Goal: Transaction & Acquisition: Purchase product/service

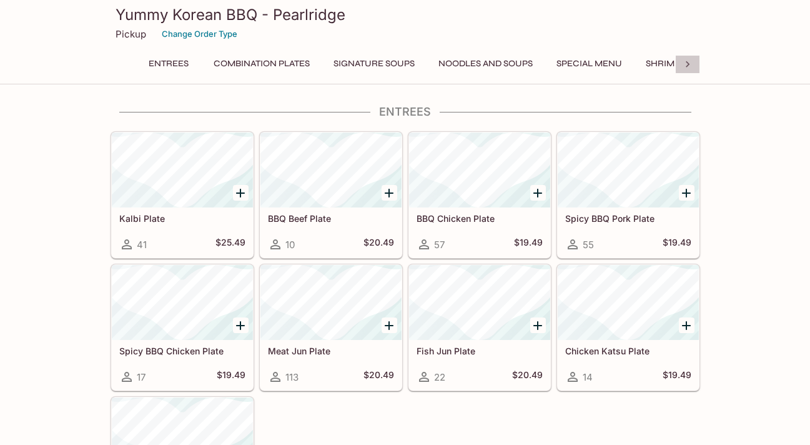
click at [691, 67] on icon at bounding box center [687, 64] width 12 height 12
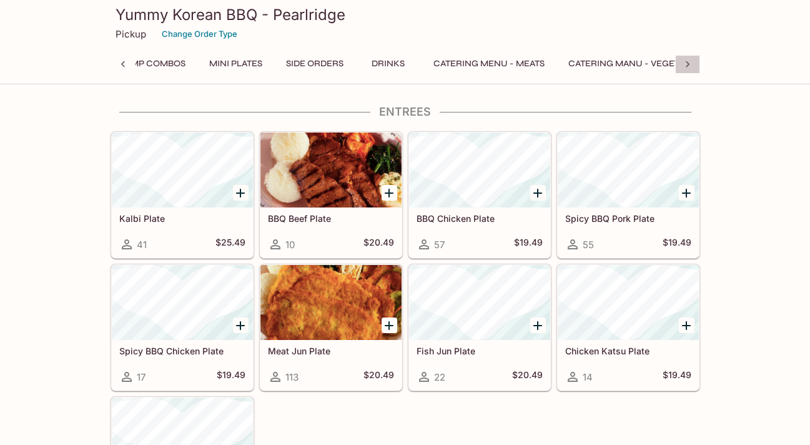
click at [691, 67] on icon at bounding box center [687, 64] width 12 height 12
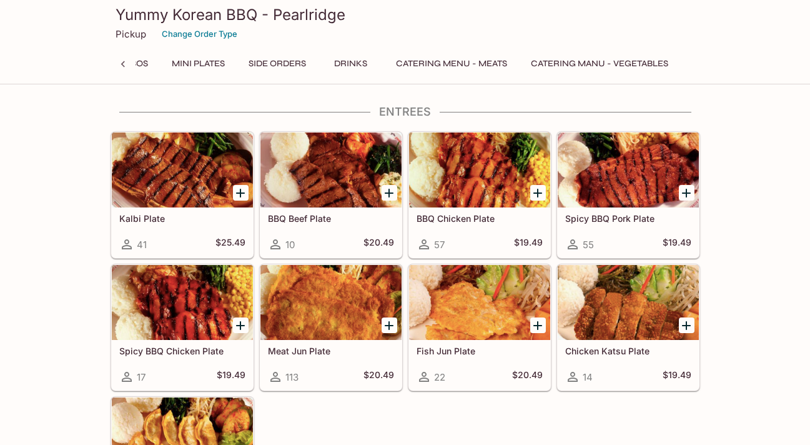
click at [208, 62] on button "Mini Plates" at bounding box center [198, 63] width 67 height 17
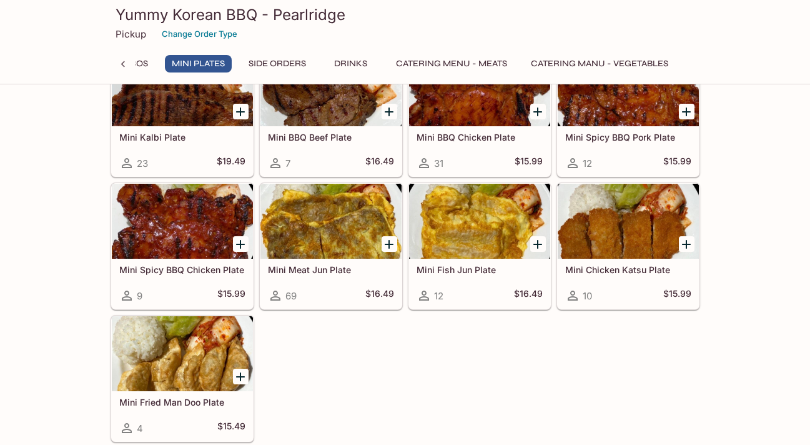
scroll to position [1556, 0]
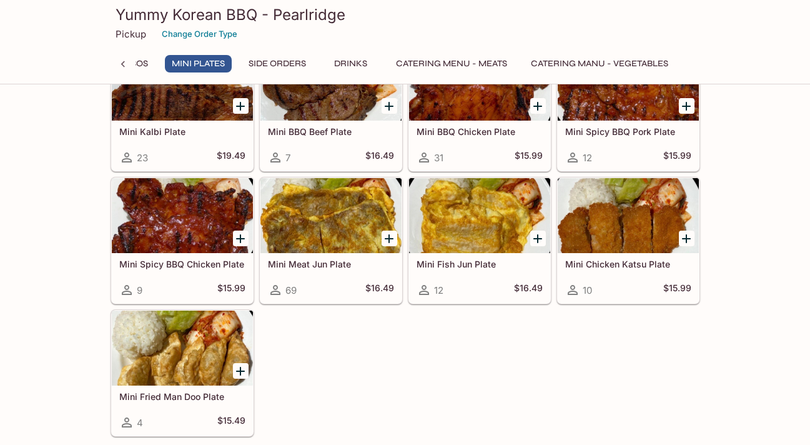
click at [125, 63] on icon at bounding box center [123, 64] width 12 height 12
click at [122, 61] on icon at bounding box center [123, 64] width 12 height 12
click at [175, 64] on button "Entrees" at bounding box center [169, 63] width 56 height 17
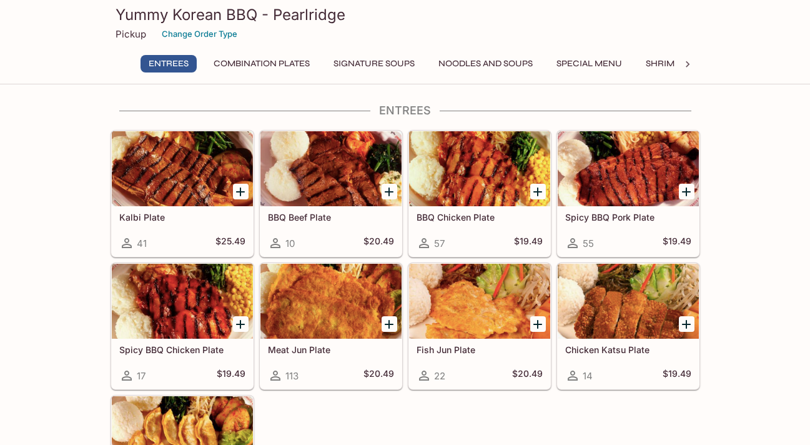
scroll to position [15, 0]
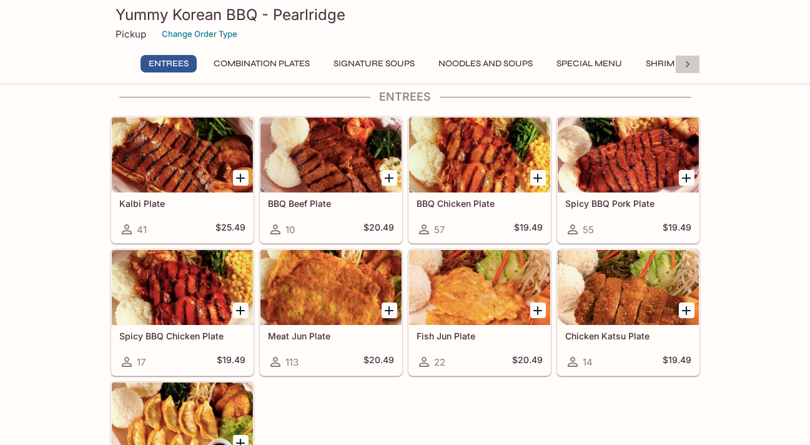
click at [690, 64] on icon at bounding box center [687, 64] width 12 height 12
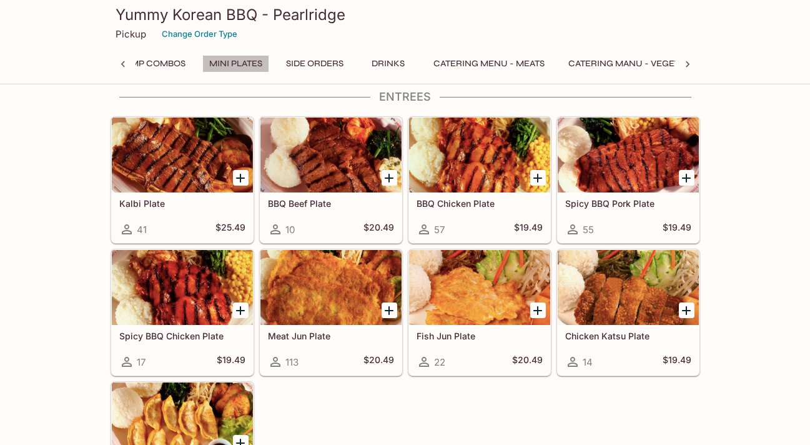
click at [255, 63] on button "Mini Plates" at bounding box center [235, 63] width 67 height 17
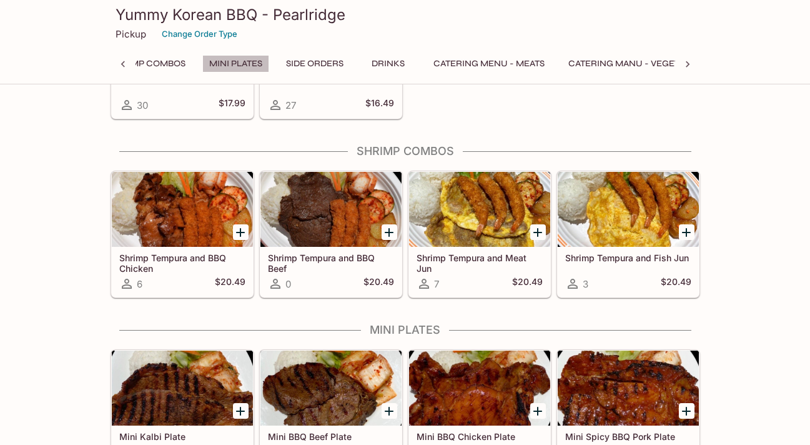
scroll to position [1467, 0]
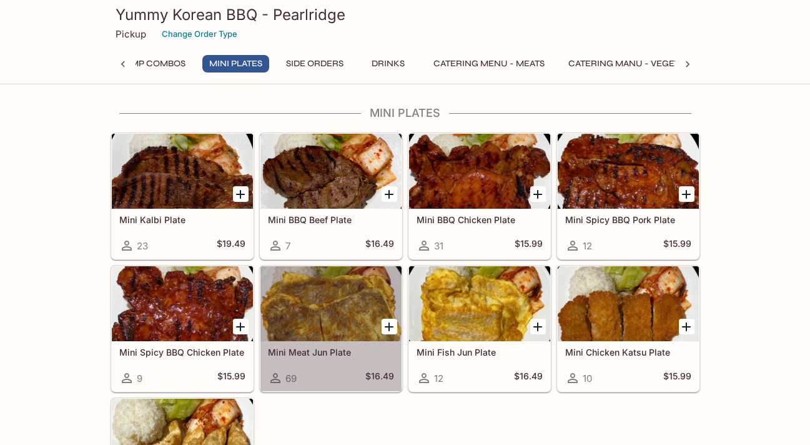
click at [367, 318] on div at bounding box center [330, 303] width 141 height 75
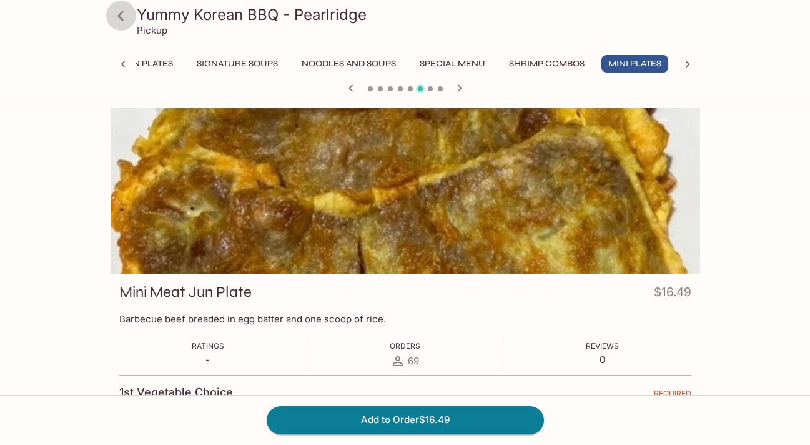
click at [122, 20] on icon at bounding box center [120, 16] width 6 height 10
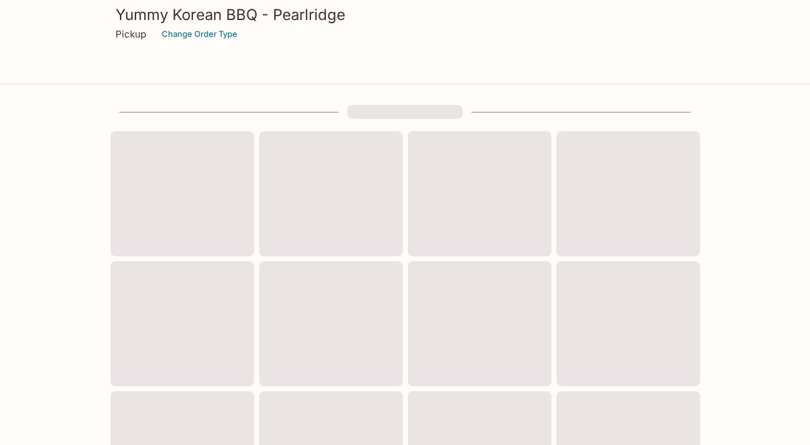
scroll to position [461, 0]
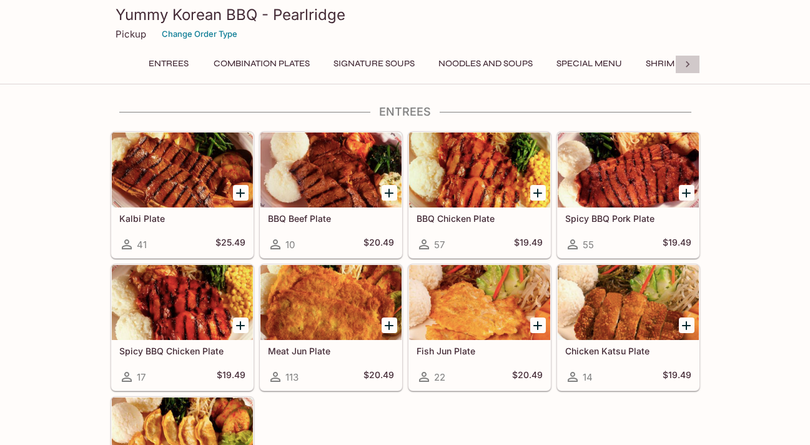
click at [685, 66] on icon at bounding box center [687, 64] width 12 height 12
click at [337, 66] on button "Side Orders" at bounding box center [314, 63] width 71 height 17
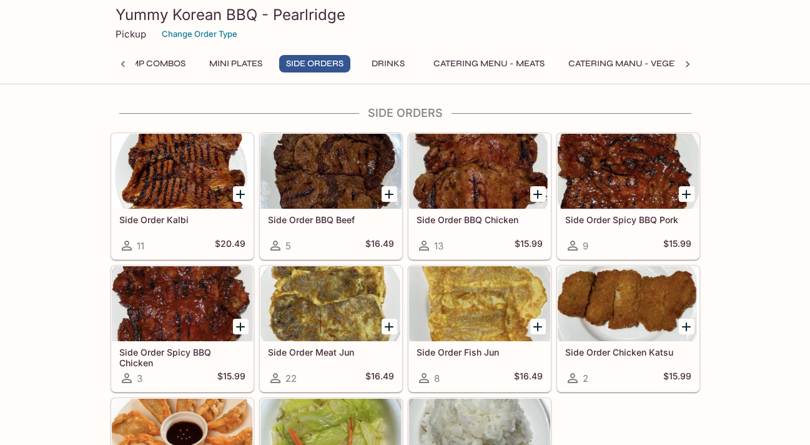
click at [261, 61] on button "Mini Plates" at bounding box center [235, 63] width 67 height 17
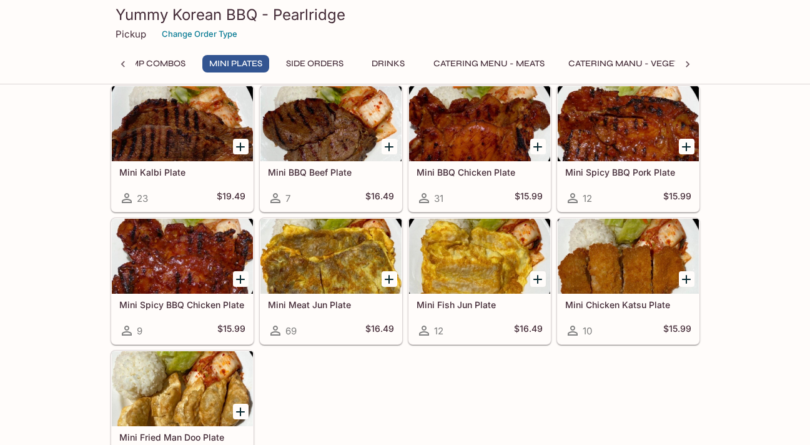
scroll to position [1511, 0]
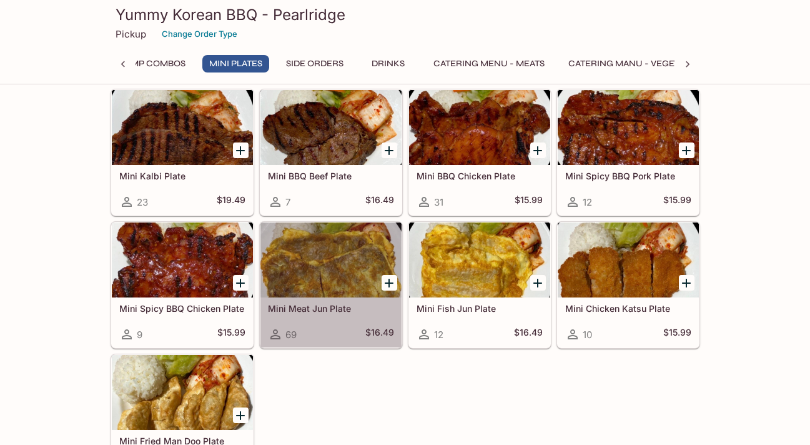
click at [358, 277] on div at bounding box center [330, 259] width 141 height 75
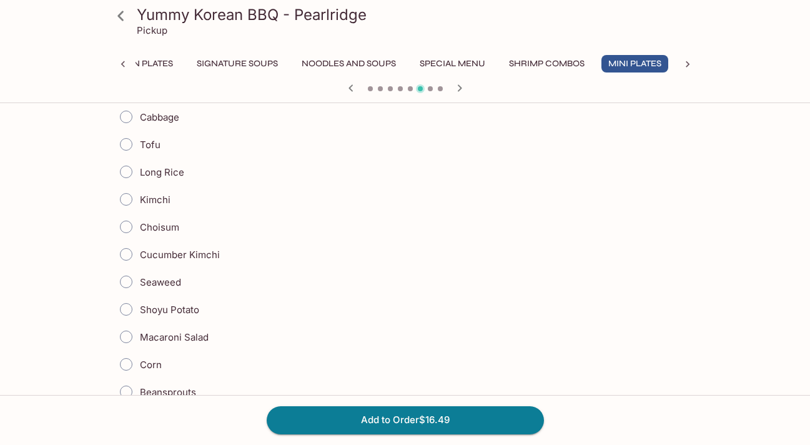
scroll to position [332, 0]
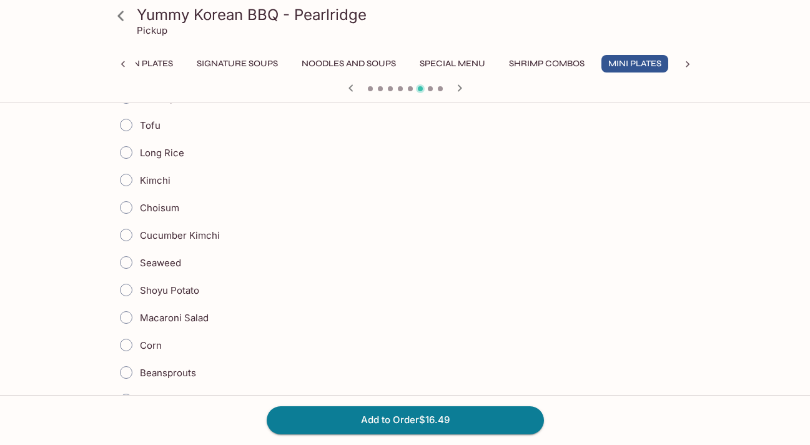
click at [130, 290] on input "Shoyu Potato" at bounding box center [126, 290] width 26 height 26
radio input "true"
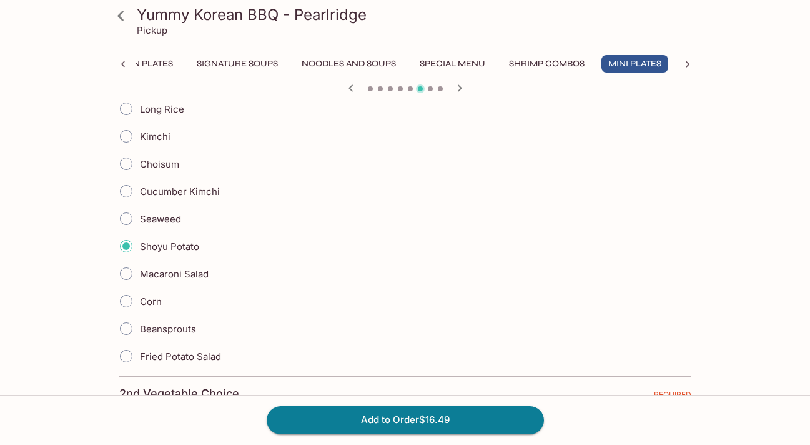
scroll to position [387, 0]
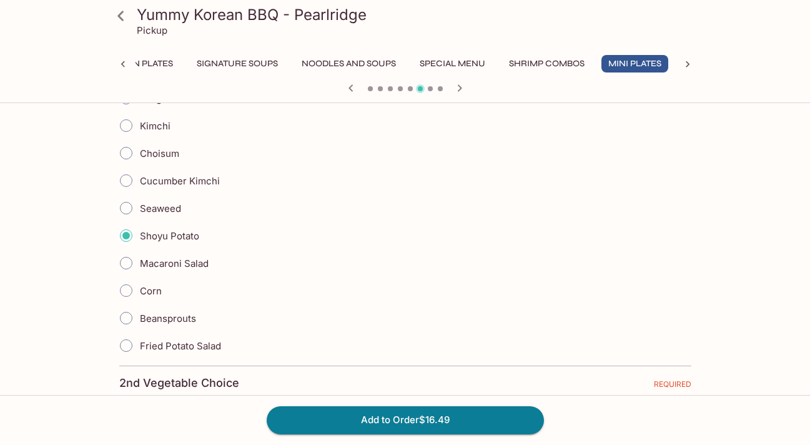
click at [128, 291] on input "Corn" at bounding box center [126, 290] width 26 height 26
radio input "true"
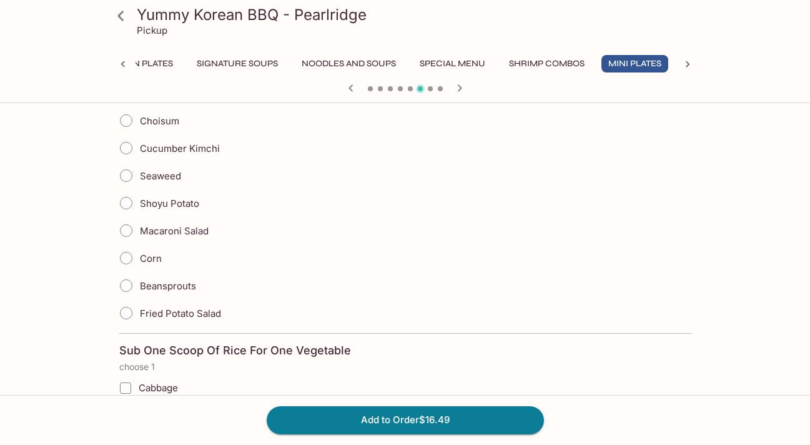
scroll to position [797, 0]
click at [126, 203] on input "Shoyu Potato" at bounding box center [126, 202] width 26 height 26
radio input "true"
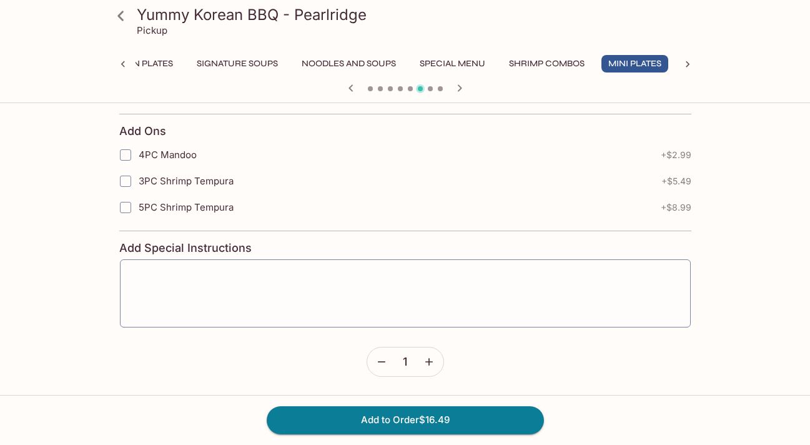
scroll to position [1378, 0]
click at [448, 423] on button "Add to Order $16.49" at bounding box center [405, 419] width 277 height 27
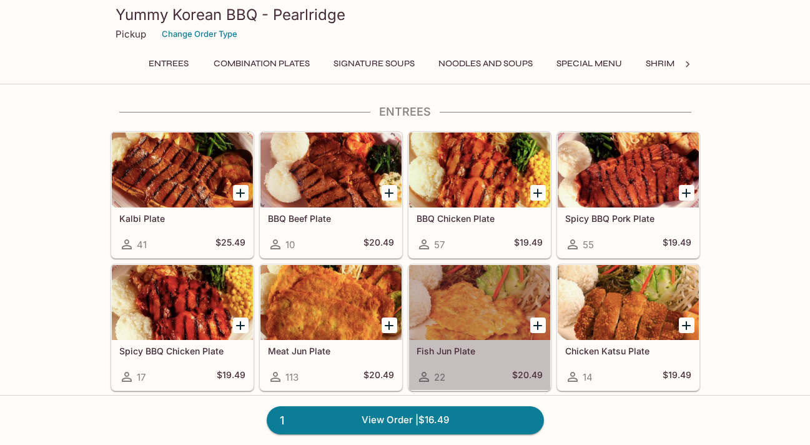
click at [460, 317] on div at bounding box center [479, 302] width 141 height 75
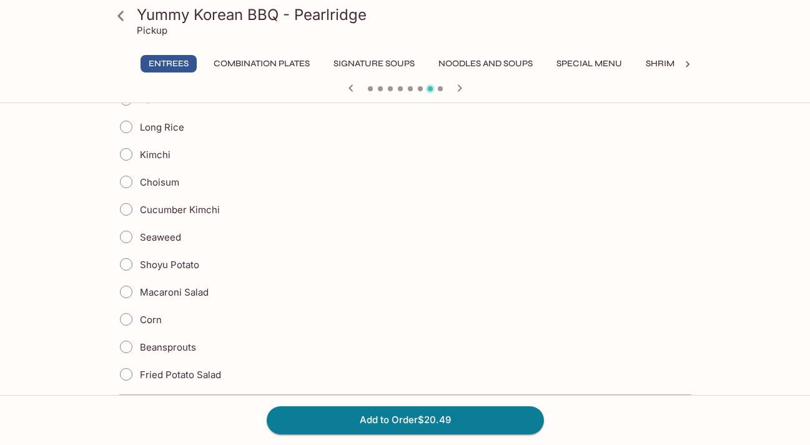
scroll to position [360, 0]
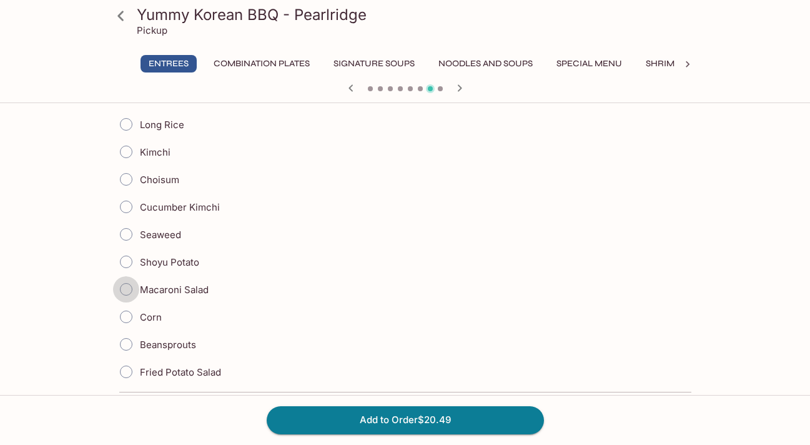
click at [122, 283] on input "Macaroni Salad" at bounding box center [126, 289] width 26 height 26
radio input "true"
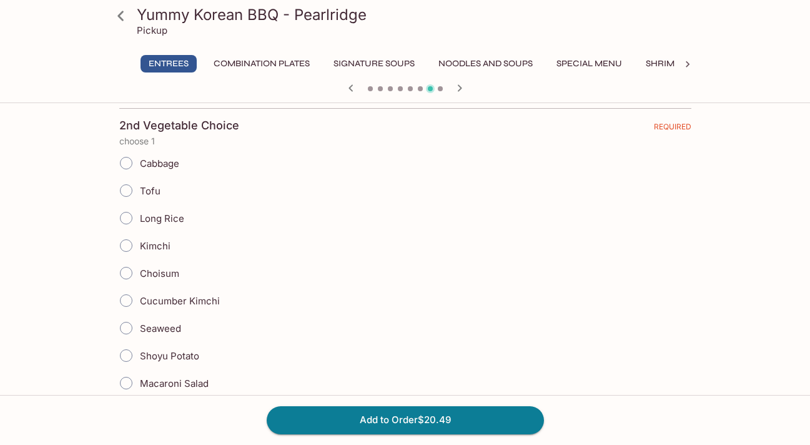
scroll to position [648, 0]
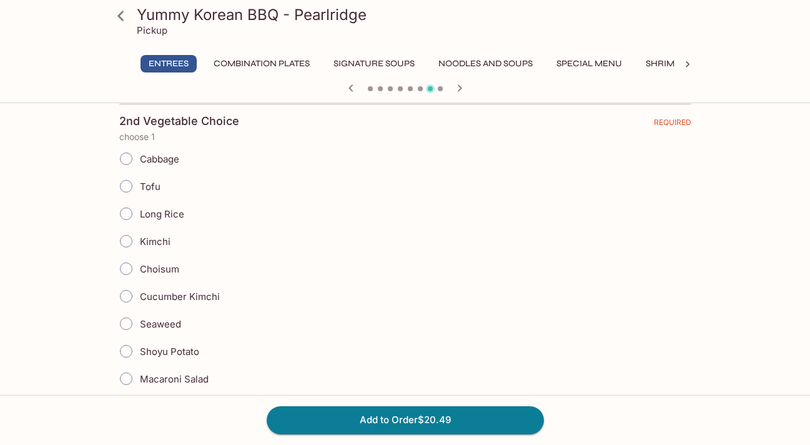
click at [128, 241] on input "Kimchi" at bounding box center [126, 241] width 26 height 26
radio input "true"
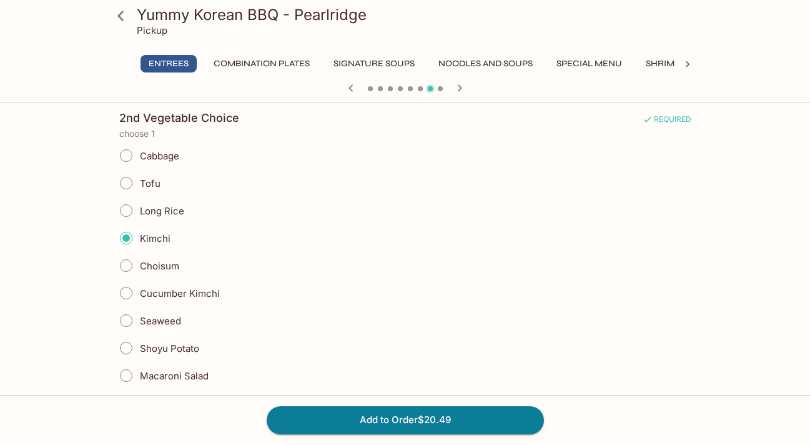
scroll to position [648, 0]
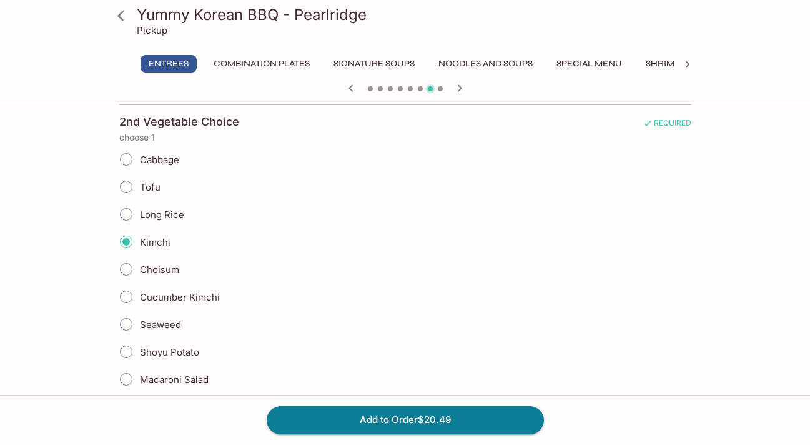
click at [126, 242] on input "Kimchi" at bounding box center [126, 242] width 26 height 26
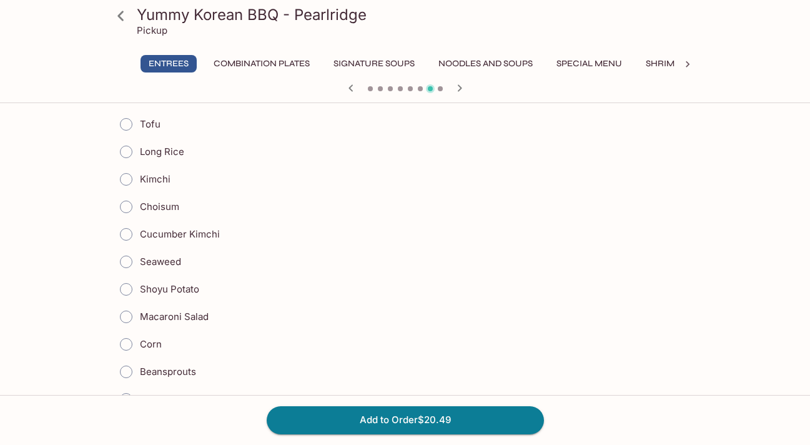
scroll to position [1084, 0]
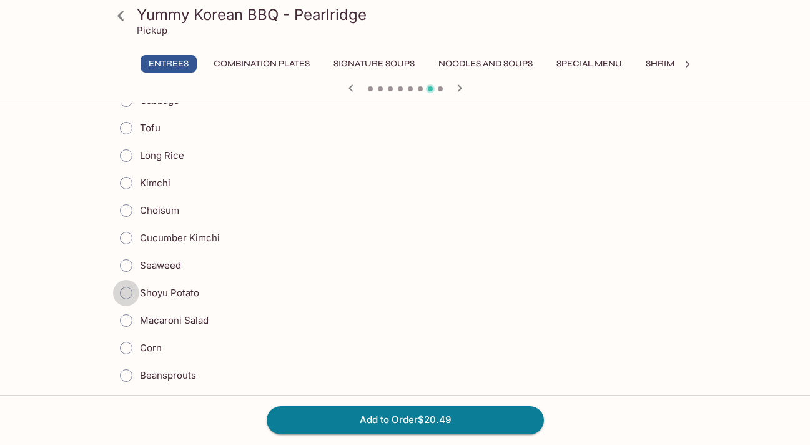
click at [129, 293] on input "Shoyu Potato" at bounding box center [126, 293] width 26 height 26
radio input "true"
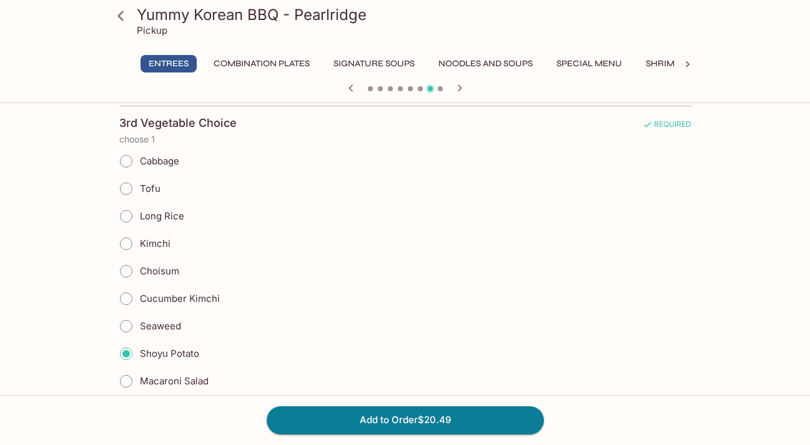
scroll to position [1022, 0]
click at [126, 192] on input "Tofu" at bounding box center [126, 190] width 26 height 26
radio input "true"
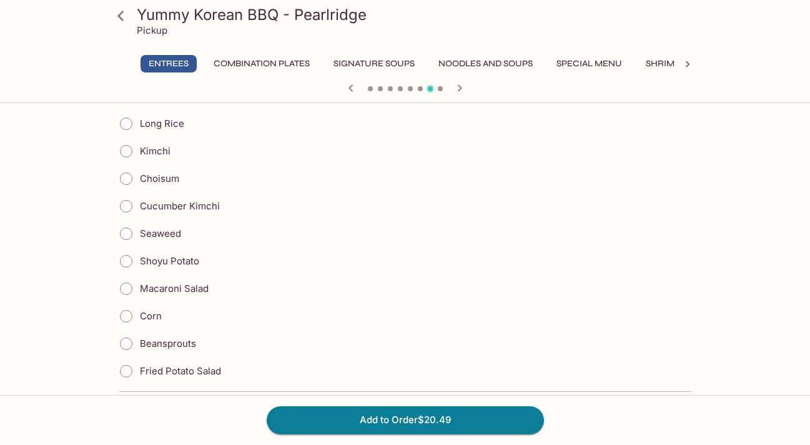
scroll to position [1494, 0]
click at [129, 342] on input "Beansprouts" at bounding box center [126, 342] width 26 height 26
radio input "true"
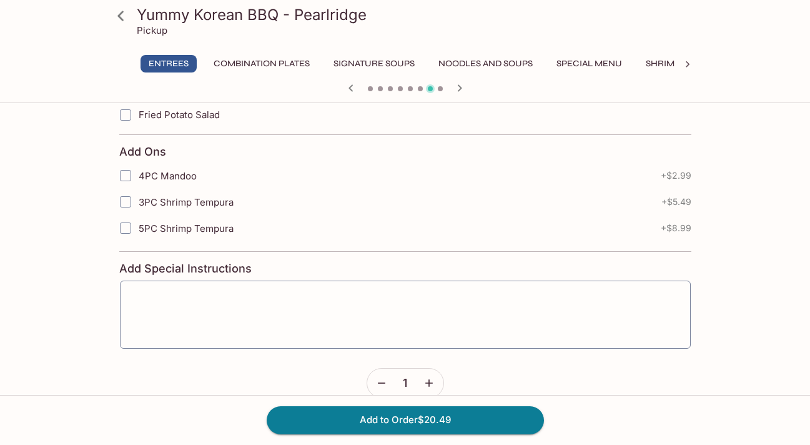
scroll to position [2113, 0]
click at [385, 418] on button "Add to Order $20.49" at bounding box center [405, 419] width 277 height 27
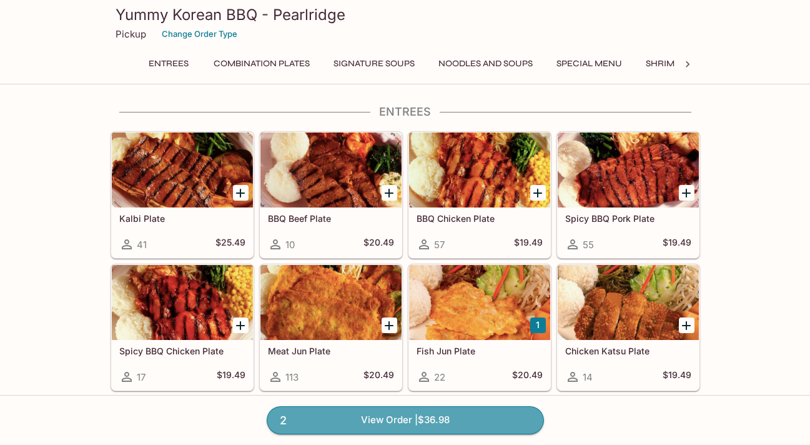
click at [385, 418] on link "2 View Order | $36.98" at bounding box center [405, 419] width 277 height 27
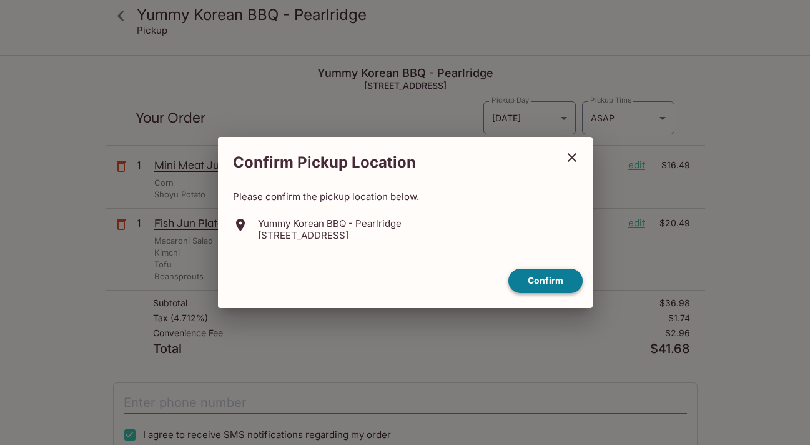
click at [534, 282] on button "Confirm" at bounding box center [545, 281] width 74 height 24
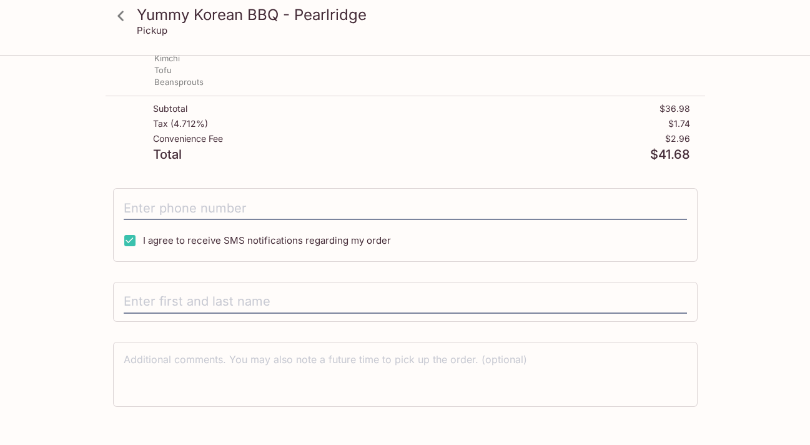
scroll to position [196, 0]
click at [460, 304] on input "text" at bounding box center [405, 300] width 563 height 24
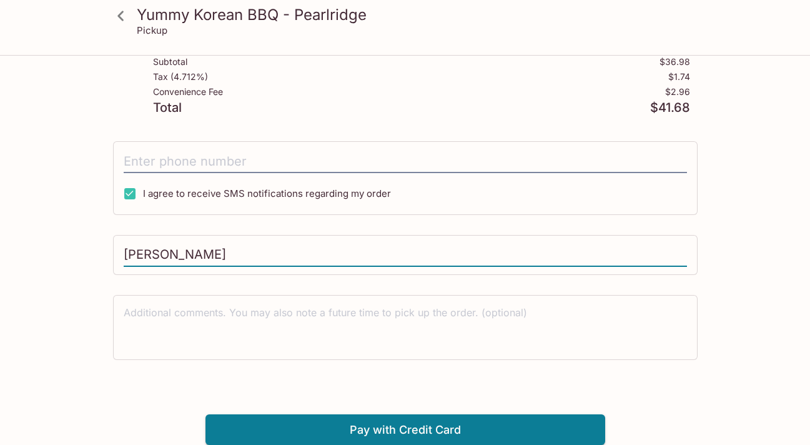
scroll to position [241, 0]
type input "Lyndon Shima"
click at [466, 431] on button "Pay with Credit Card" at bounding box center [405, 429] width 400 height 31
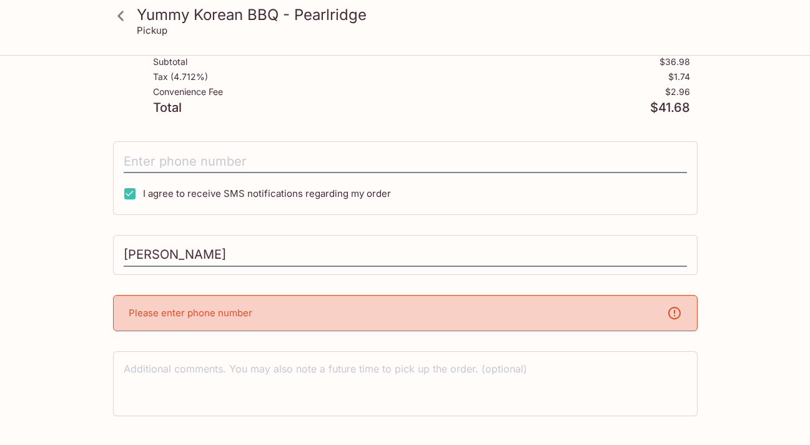
click at [500, 322] on div "Please enter phone number" at bounding box center [405, 313] width 584 height 36
click at [500, 307] on div "Please enter phone number" at bounding box center [405, 313] width 584 height 36
click at [477, 314] on div "Please enter phone number" at bounding box center [405, 313] width 584 height 36
click at [355, 318] on div "Please enter phone number" at bounding box center [405, 313] width 584 height 36
click at [252, 307] on div "Please enter phone number" at bounding box center [405, 313] width 584 height 36
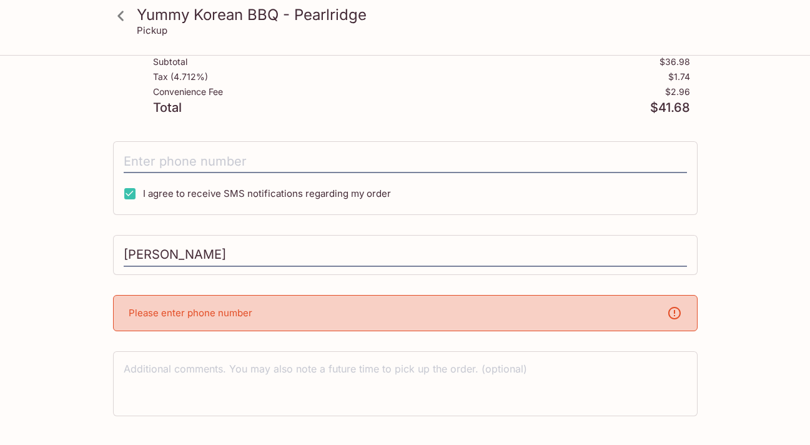
click at [248, 288] on div "Yummy Korean BBQ - Pearlridge 98-1005 Moanalua Rd #622, Aiea, HI 96701 Your Ord…" at bounding box center [405, 158] width 599 height 686
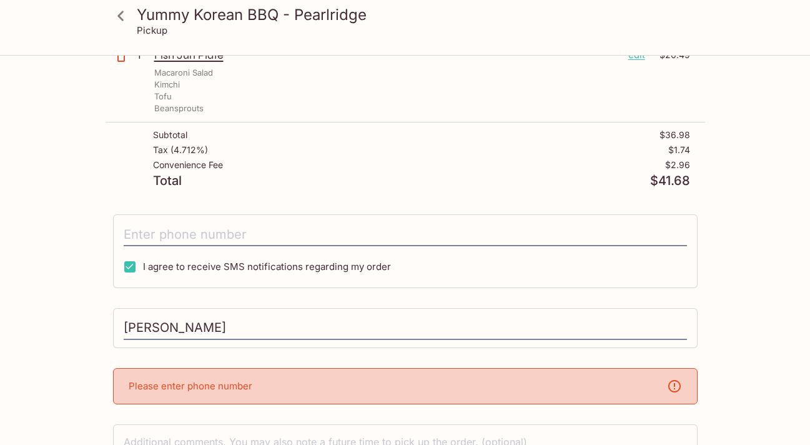
scroll to position [165, 0]
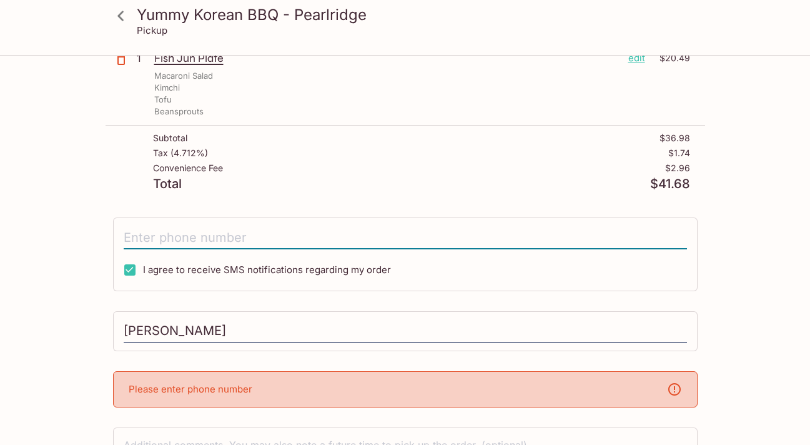
click at [546, 237] on input "tel" at bounding box center [405, 237] width 563 height 24
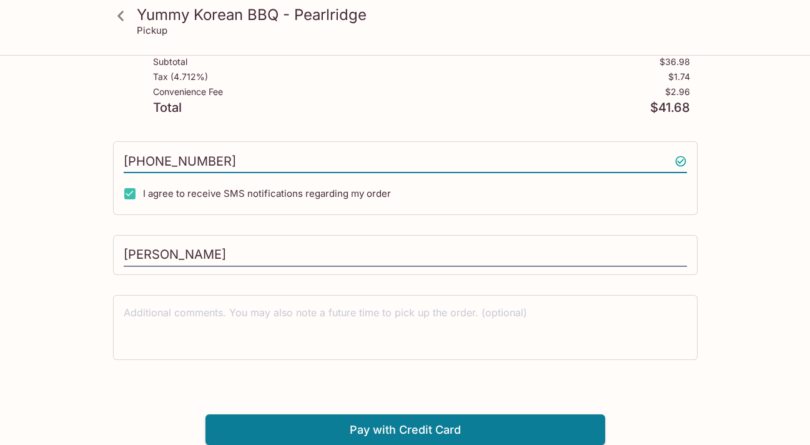
scroll to position [241, 0]
type input "(808) 387-2387"
click at [563, 423] on button "Pay with Credit Card" at bounding box center [405, 429] width 400 height 31
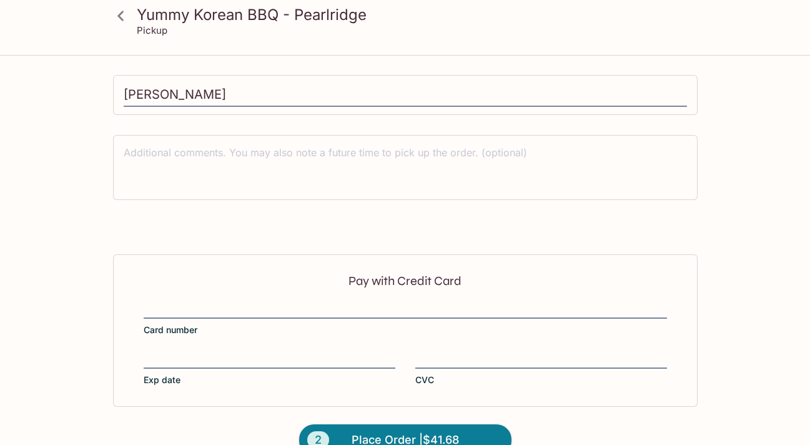
scroll to position [428, 0]
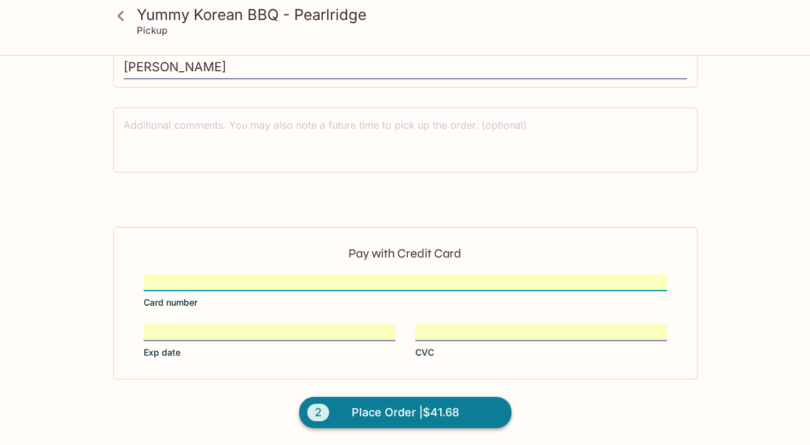
click at [404, 416] on span "Place Order | $41.68" at bounding box center [405, 412] width 107 height 20
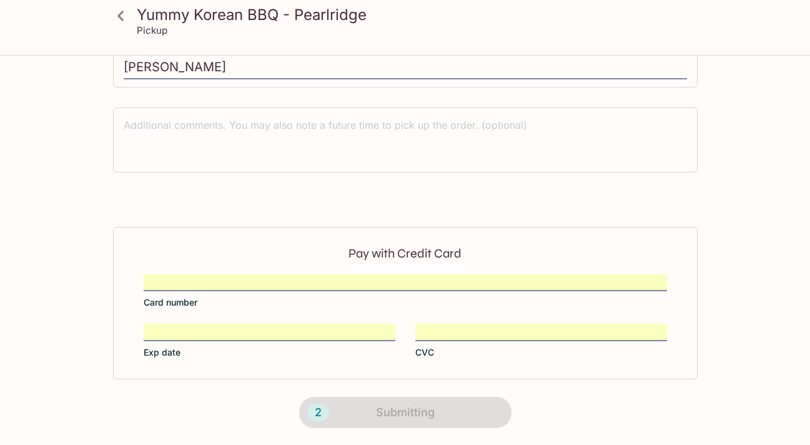
scroll to position [244, 0]
